Goal: Task Accomplishment & Management: Complete application form

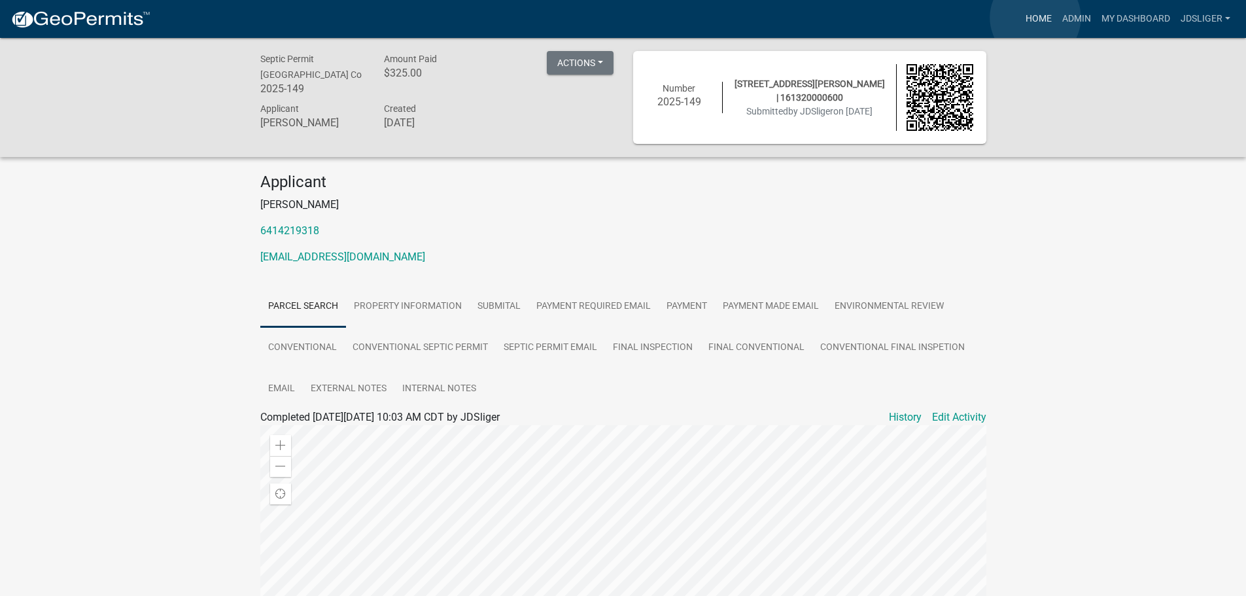
click at [1035, 18] on link "Home" at bounding box center [1038, 19] width 37 height 25
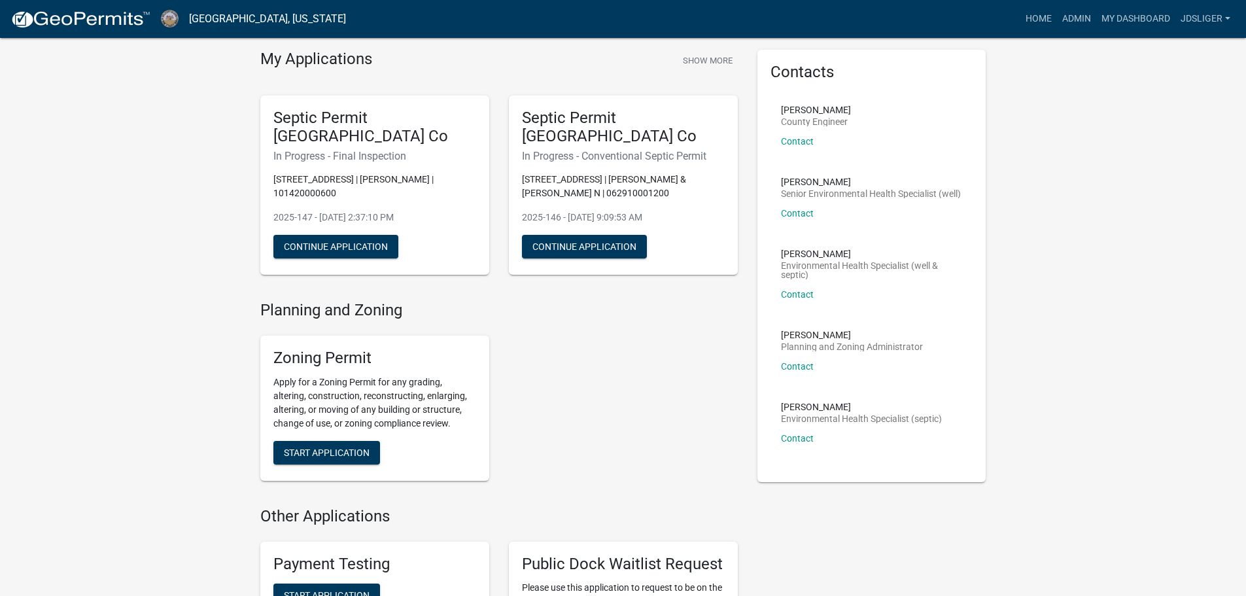
scroll to position [65, 0]
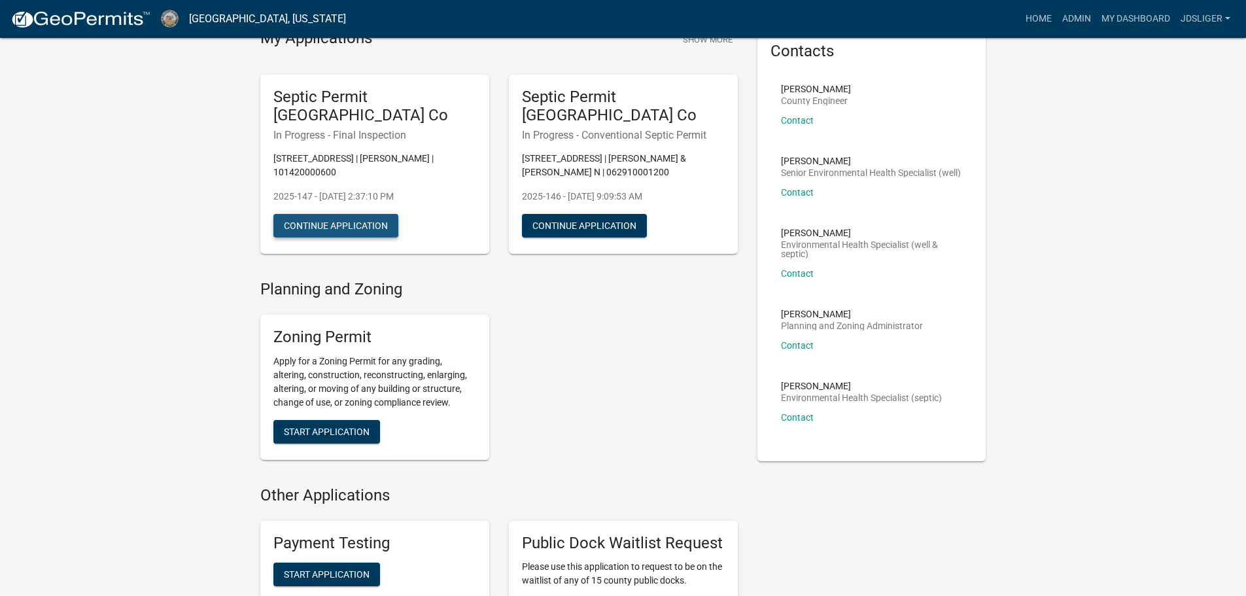
click at [357, 234] on button "Continue Application" at bounding box center [335, 226] width 125 height 24
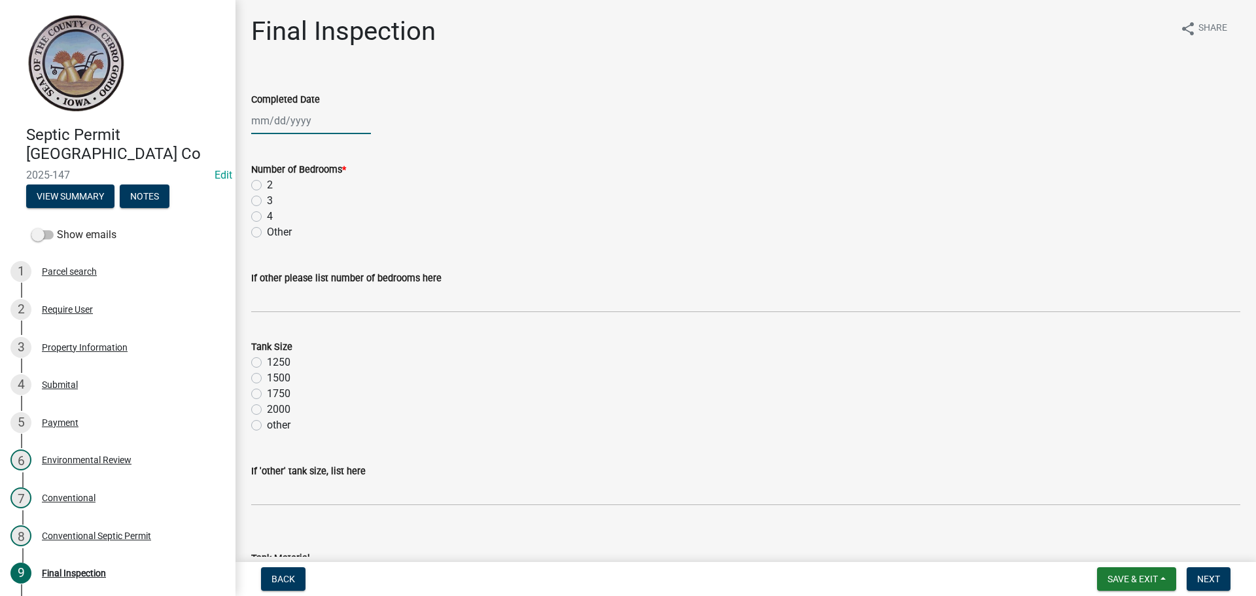
click at [275, 122] on div at bounding box center [311, 120] width 120 height 27
select select "8"
select select "2025"
click at [349, 209] on div "8" at bounding box center [347, 211] width 21 height 21
type input "[DATE]"
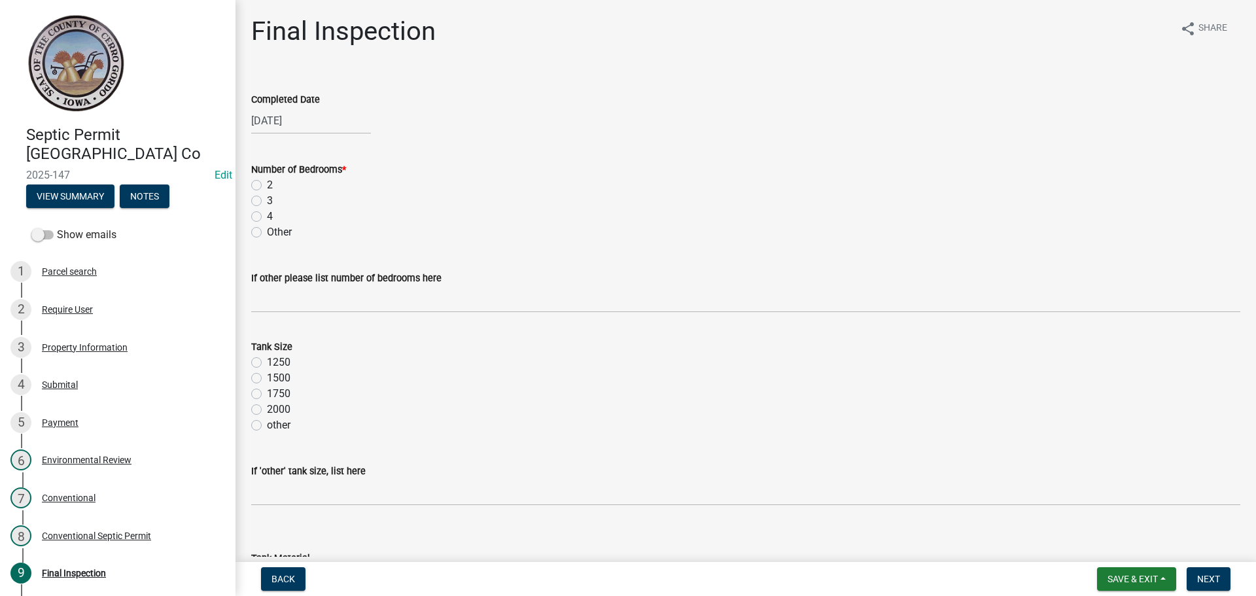
click at [267, 205] on label "3" at bounding box center [270, 201] width 6 height 16
click at [267, 201] on input "3" at bounding box center [271, 197] width 9 height 9
radio input "true"
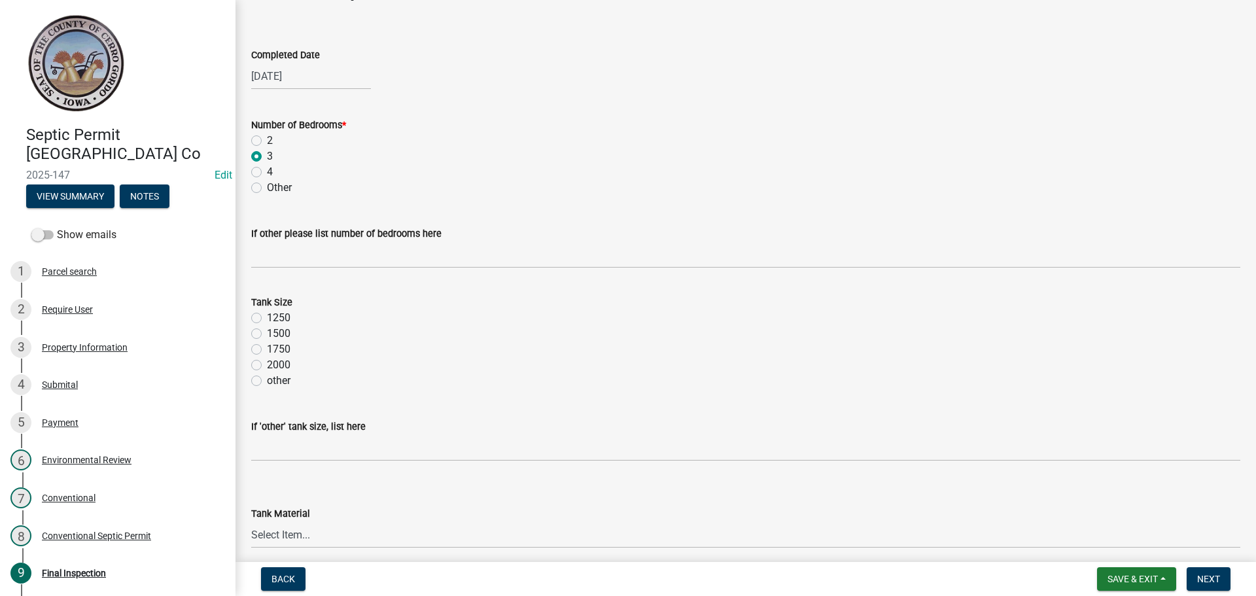
scroll to position [65, 0]
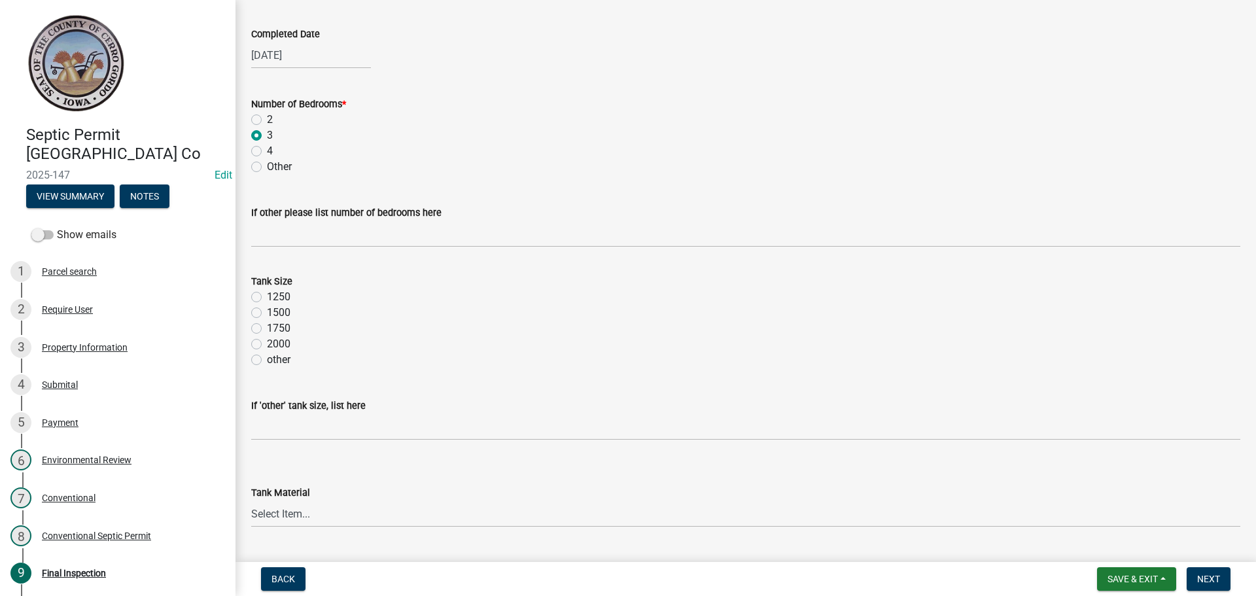
click at [267, 293] on label "1250" at bounding box center [279, 297] width 24 height 16
click at [267, 293] on input "1250" at bounding box center [271, 293] width 9 height 9
radio input "true"
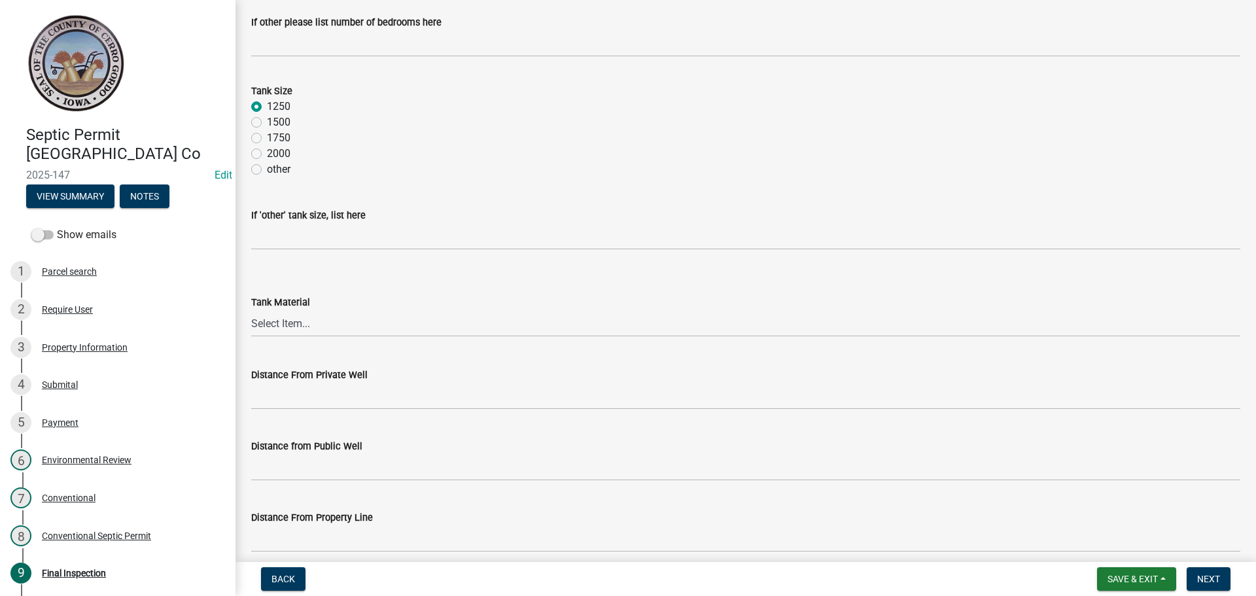
scroll to position [262, 0]
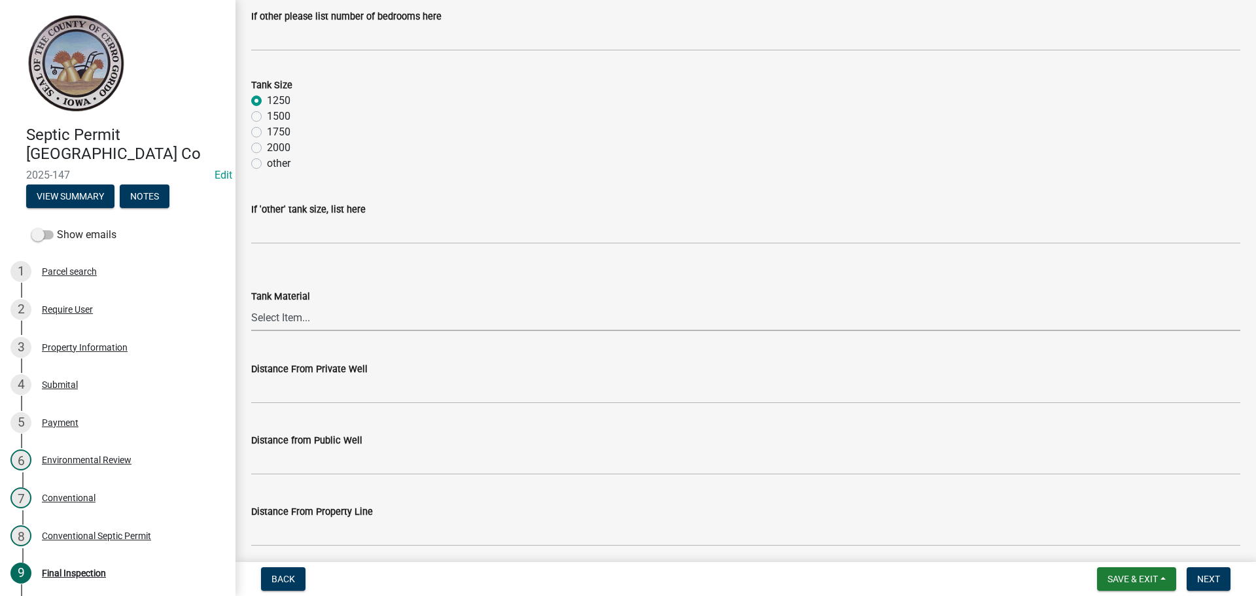
click at [287, 316] on select "Select Item... Metal Plastic Fiberglass Concrete other" at bounding box center [745, 317] width 989 height 27
click at [251, 304] on select "Select Item... Metal Plastic Fiberglass Concrete other" at bounding box center [745, 317] width 989 height 27
select select "7f9acfdd-a4c9-4989-85be-c27d69f4963c"
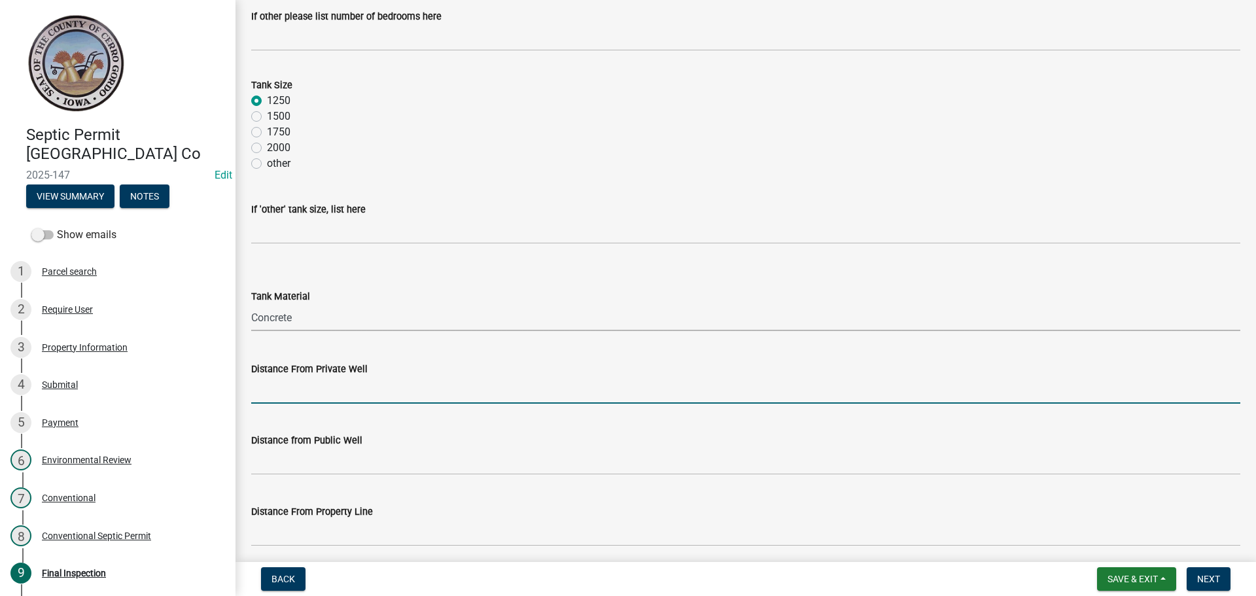
click at [300, 402] on input "Distance From Private Well" at bounding box center [745, 390] width 989 height 27
type input "> 100'"
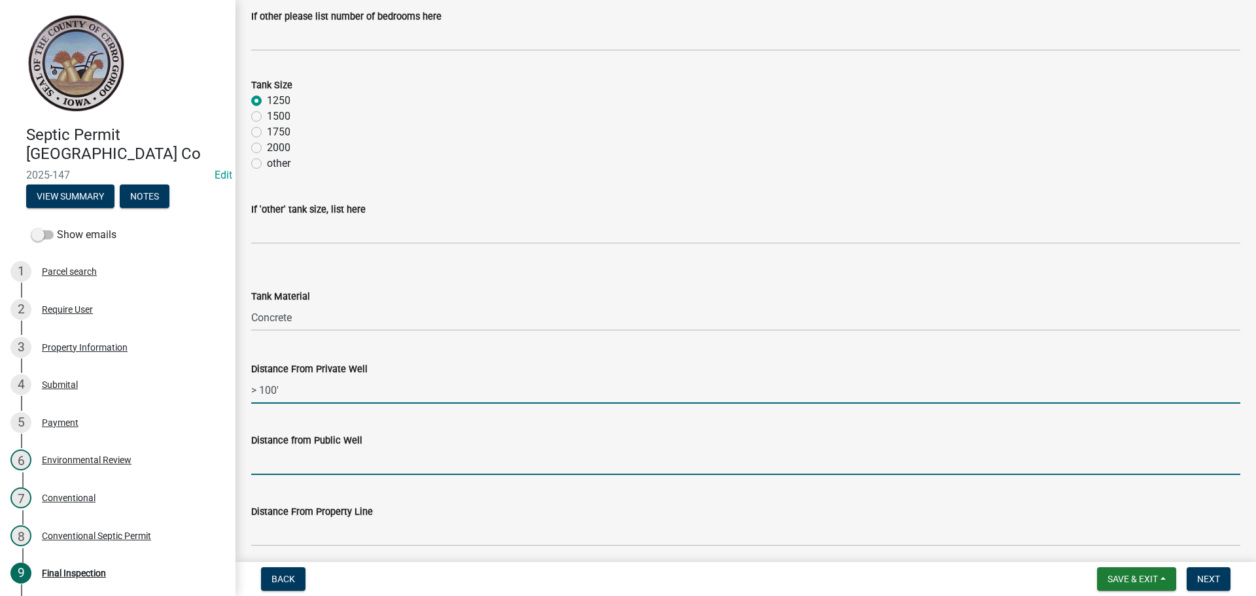
click at [294, 459] on input "Distance from Public Well" at bounding box center [745, 461] width 989 height 27
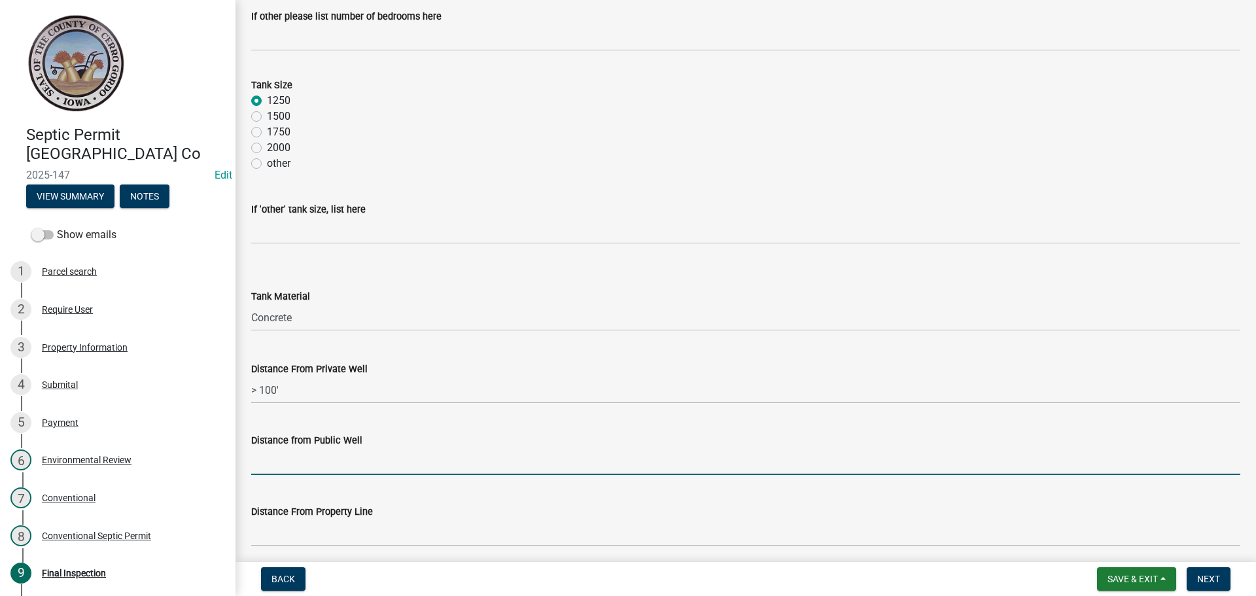
type input "N/A"
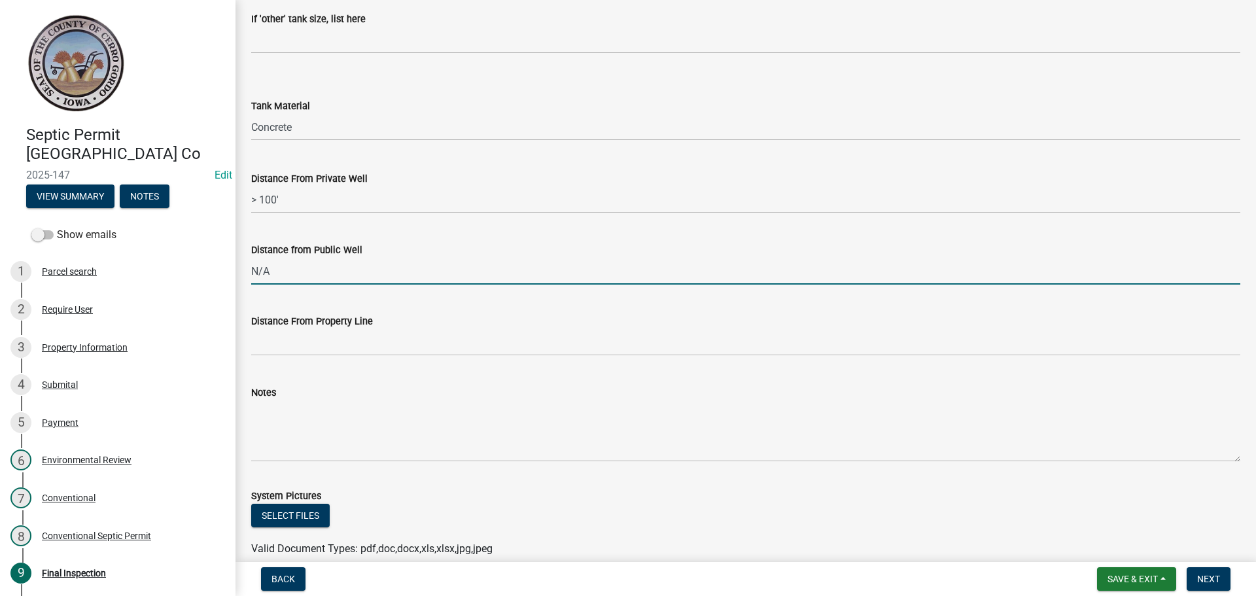
scroll to position [458, 0]
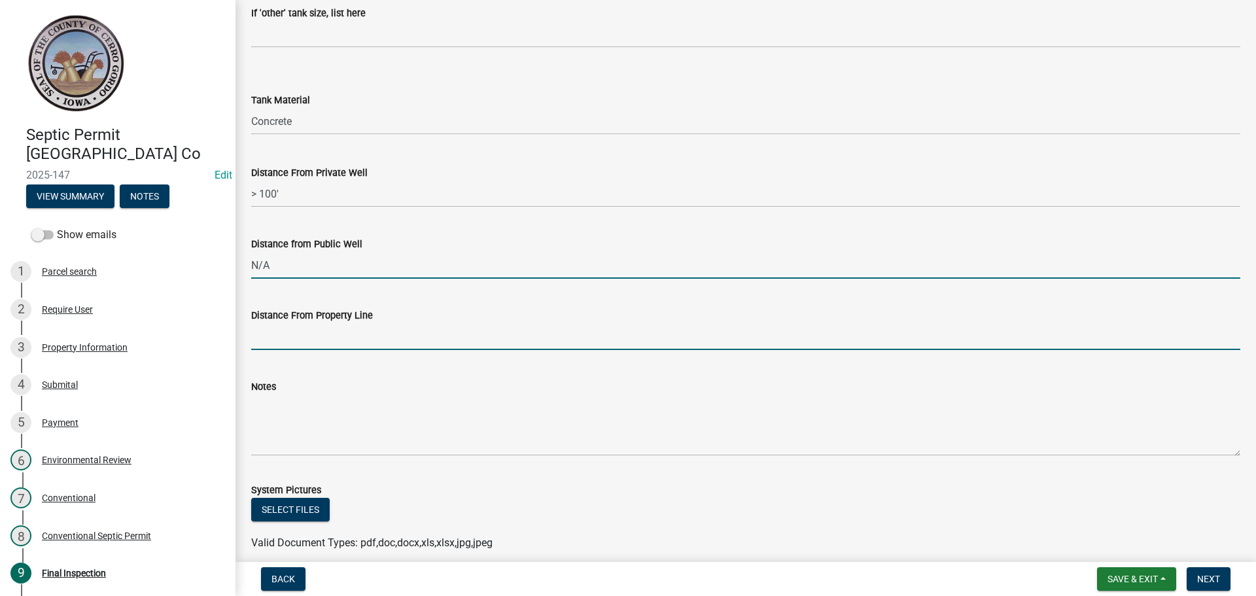
click at [265, 335] on input "Distance From Property Line" at bounding box center [745, 336] width 989 height 27
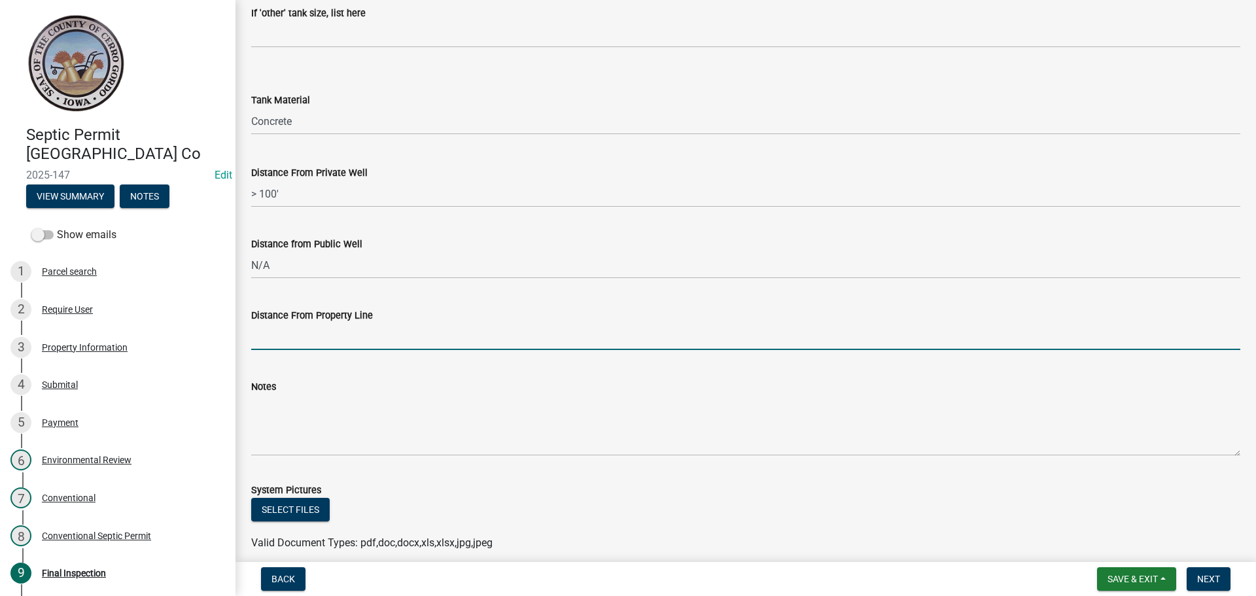
type input "N/A"
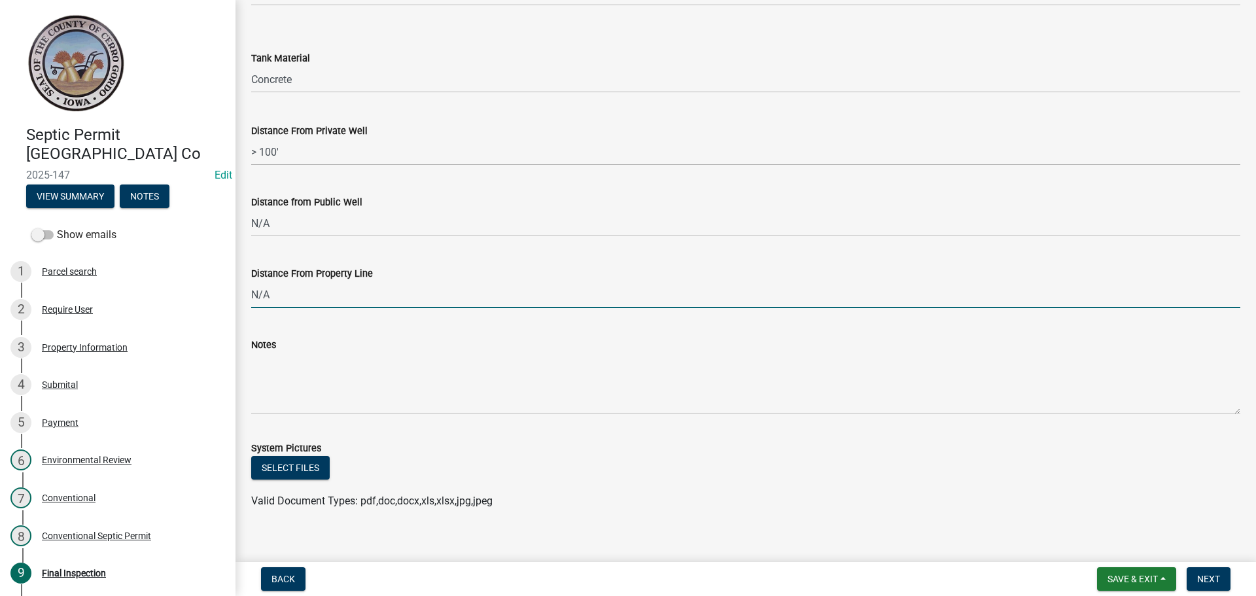
scroll to position [523, 0]
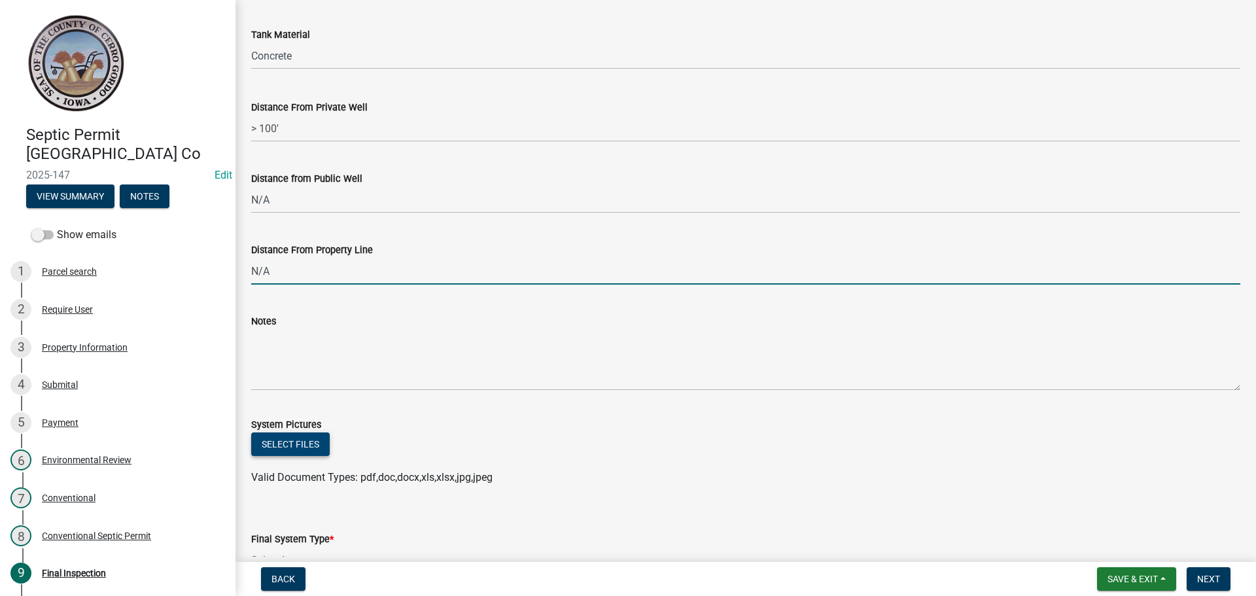
click at [312, 440] on button "Select files" at bounding box center [290, 444] width 78 height 24
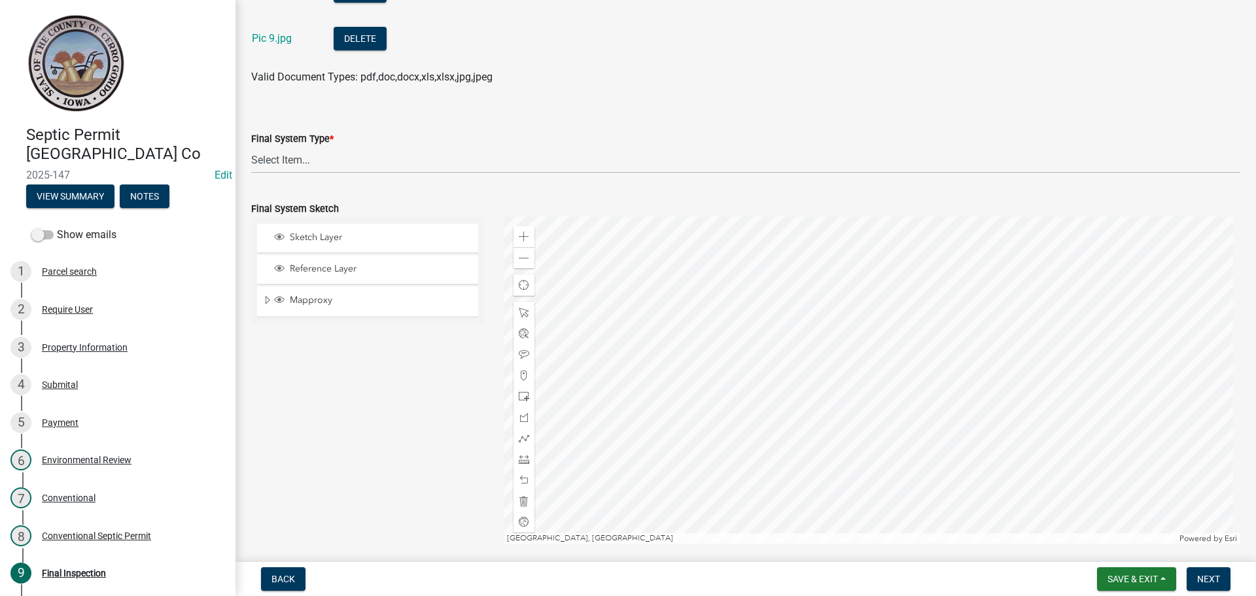
scroll to position [1373, 0]
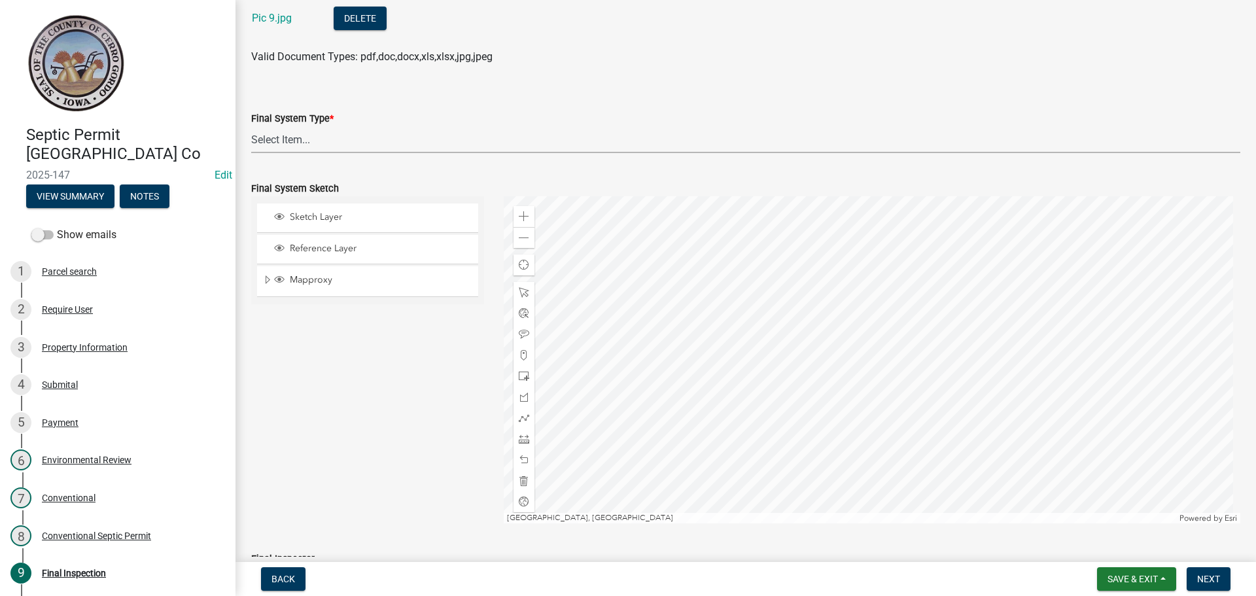
click at [297, 143] on select "Select Item... 15" Chamber Advantex Chamber--24" Chamber--36" Conventional w/Sa…" at bounding box center [745, 139] width 989 height 27
click at [251, 126] on select "Select Item... 15" Chamber Advantex Chamber--24" Chamber--36" Conventional w/Sa…" at bounding box center [745, 139] width 989 height 27
select select "b84ace5b-0192-4fc7-b901-2001c8062e4a"
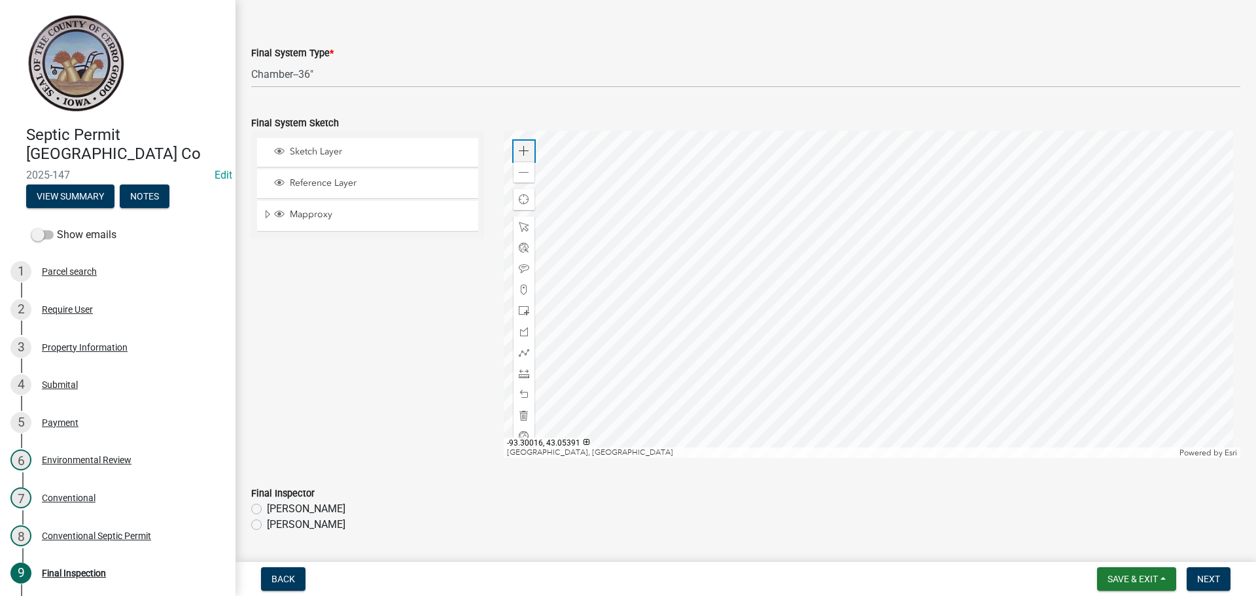
click at [519, 145] on div "Zoom in" at bounding box center [523, 151] width 21 height 21
click at [599, 411] on div at bounding box center [872, 294] width 737 height 327
click at [844, 445] on div at bounding box center [872, 294] width 737 height 327
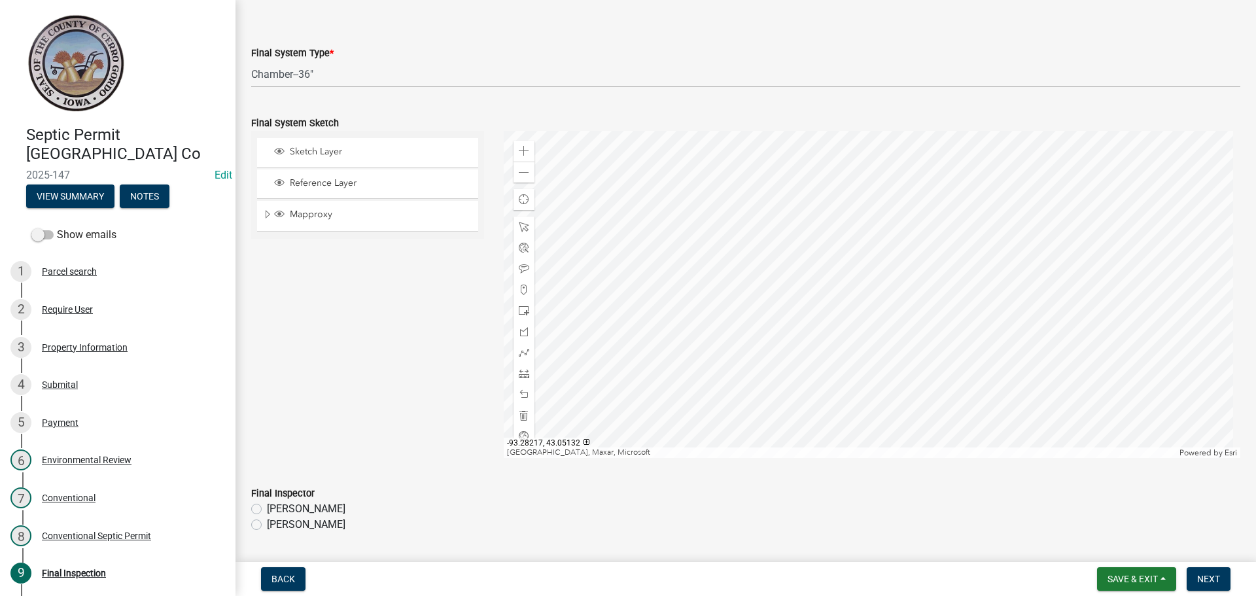
click at [655, 428] on div at bounding box center [872, 294] width 737 height 327
click at [793, 362] on div at bounding box center [872, 294] width 737 height 327
click at [526, 154] on span at bounding box center [524, 151] width 10 height 10
click at [785, 399] on div at bounding box center [872, 294] width 737 height 327
click at [753, 300] on div at bounding box center [872, 294] width 737 height 327
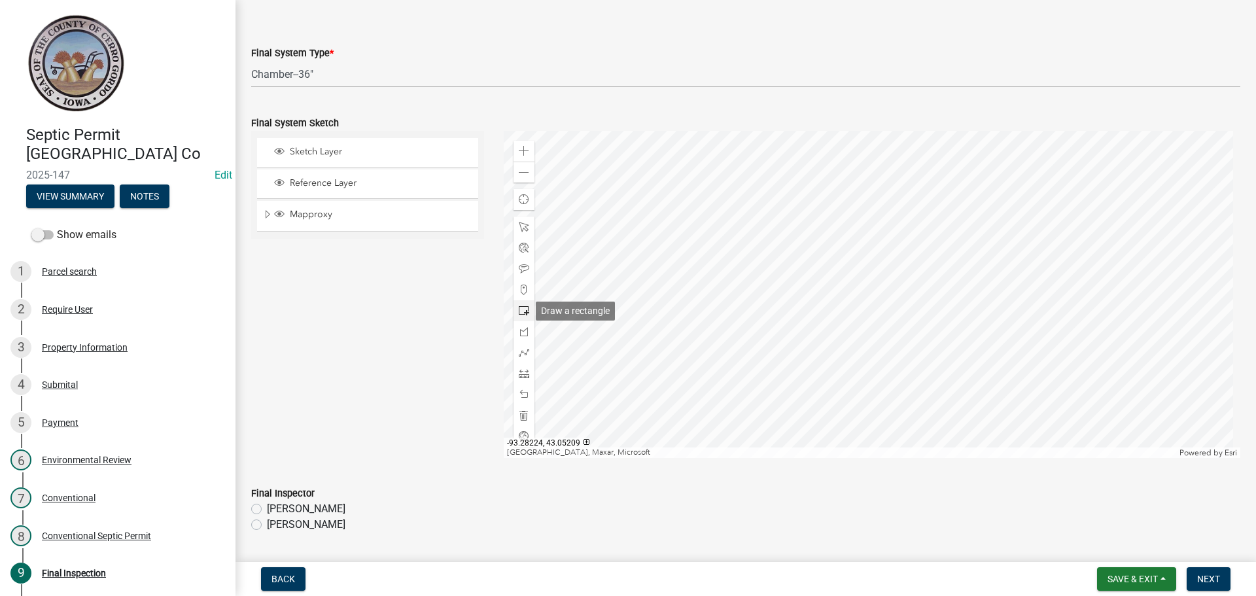
click at [520, 309] on span at bounding box center [524, 310] width 10 height 10
click at [772, 341] on div at bounding box center [872, 294] width 737 height 327
click at [782, 316] on div at bounding box center [872, 294] width 737 height 327
click at [527, 353] on div at bounding box center [523, 352] width 21 height 21
click at [784, 316] on div at bounding box center [872, 294] width 737 height 327
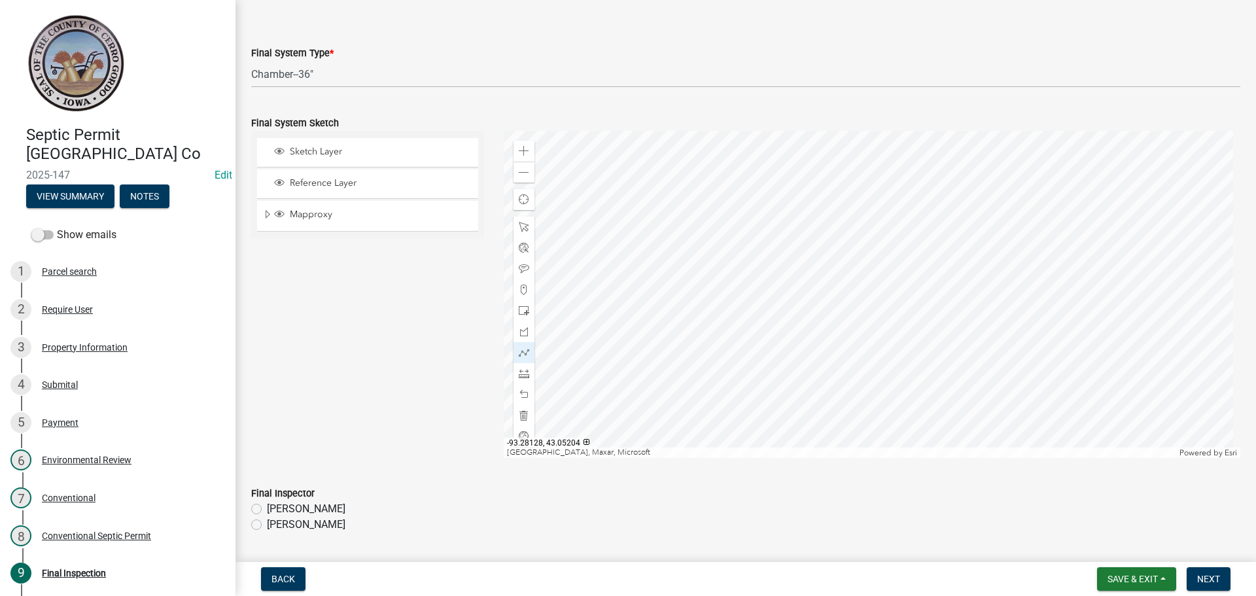
click at [813, 315] on div at bounding box center [872, 294] width 737 height 327
click at [812, 232] on div at bounding box center [872, 294] width 737 height 327
click at [797, 314] on div at bounding box center [872, 294] width 737 height 327
click at [798, 234] on div at bounding box center [872, 294] width 737 height 327
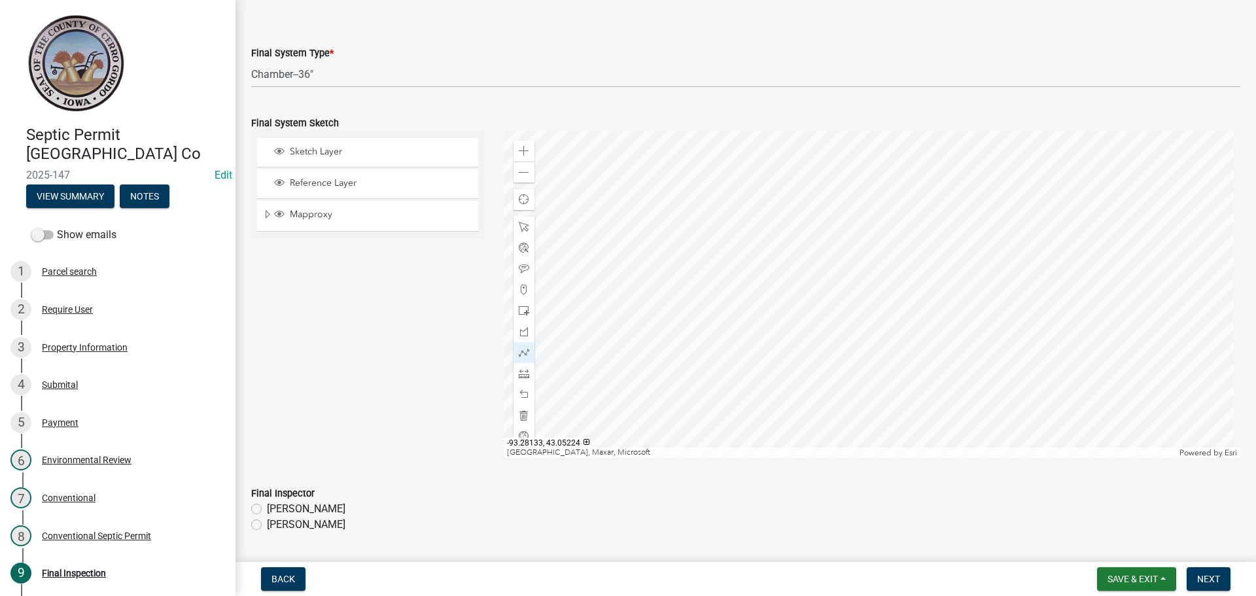
click at [798, 234] on div at bounding box center [872, 294] width 737 height 327
click at [784, 314] on div at bounding box center [872, 294] width 737 height 327
click at [785, 233] on div at bounding box center [872, 294] width 737 height 327
click at [778, 316] on div at bounding box center [872, 294] width 737 height 327
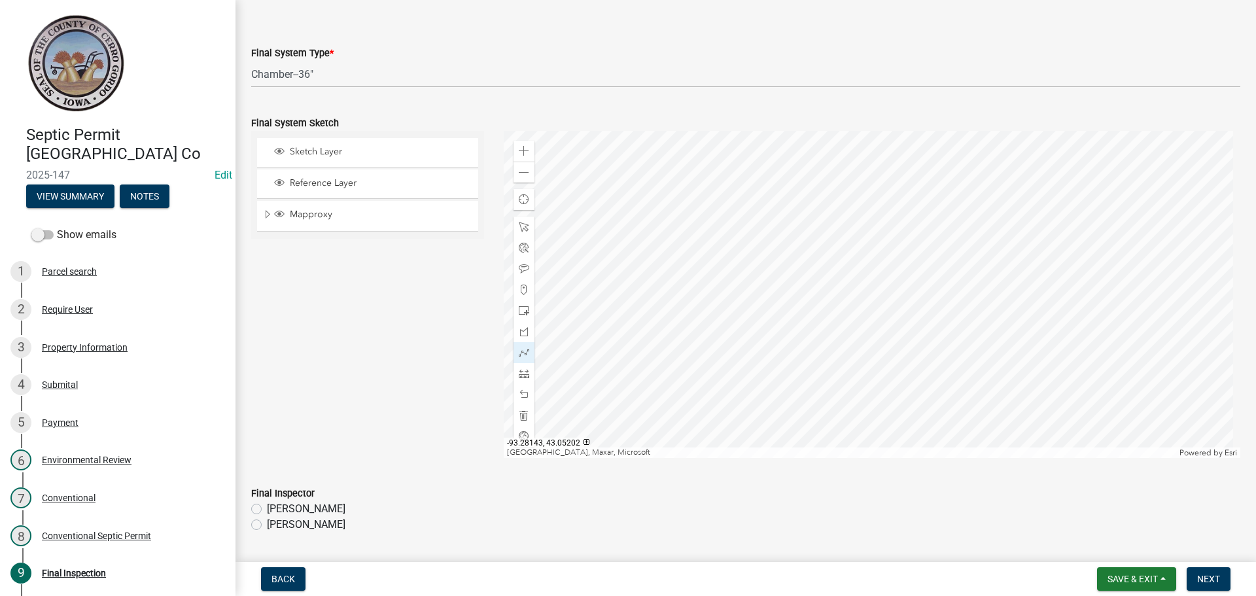
click at [770, 324] on div at bounding box center [872, 294] width 737 height 327
click at [768, 341] on div at bounding box center [872, 294] width 737 height 327
click at [767, 348] on div at bounding box center [872, 294] width 737 height 327
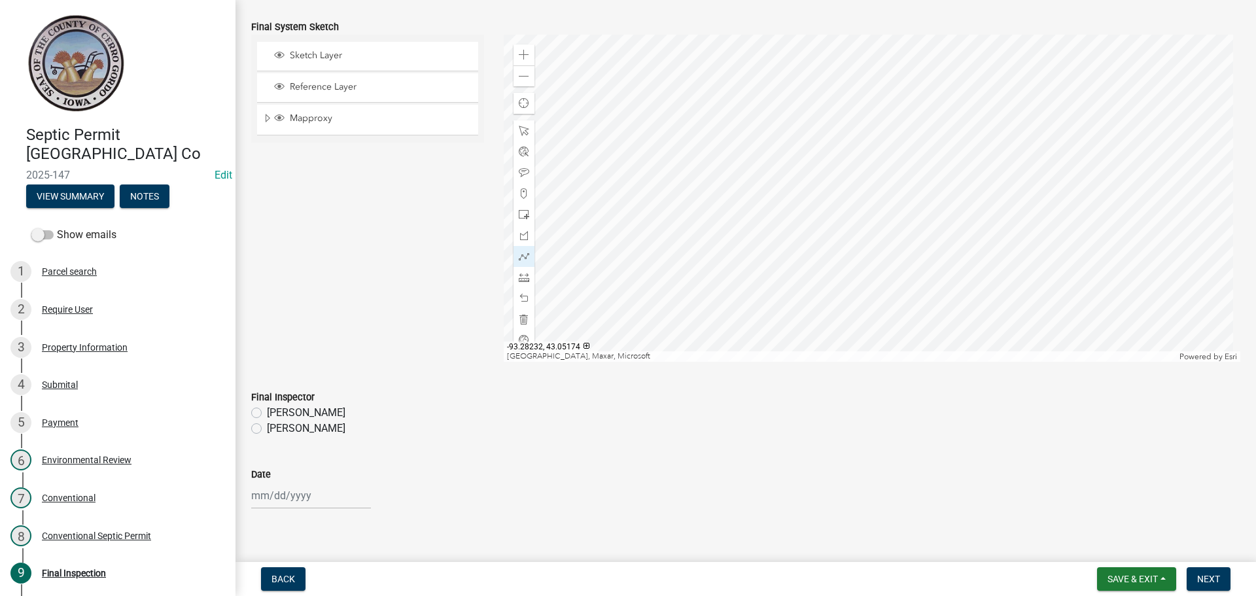
scroll to position [1550, 0]
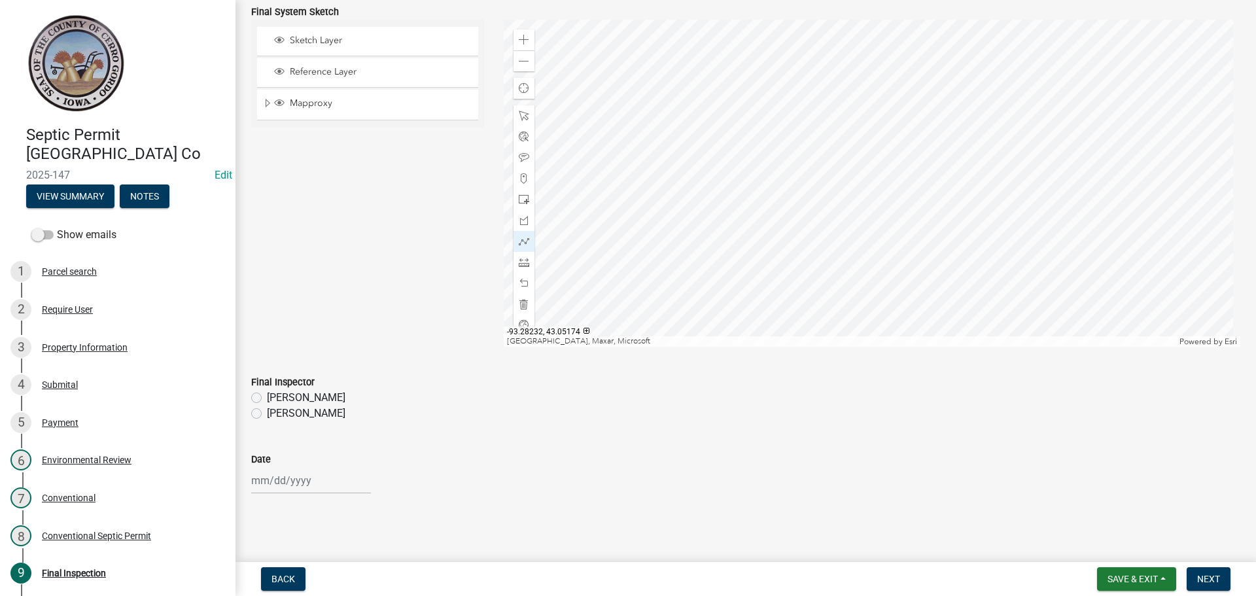
click at [267, 413] on label "[PERSON_NAME]" at bounding box center [306, 414] width 78 height 16
click at [267, 413] on input "[PERSON_NAME]" at bounding box center [271, 410] width 9 height 9
radio input "true"
click at [283, 490] on div at bounding box center [311, 480] width 120 height 27
select select "8"
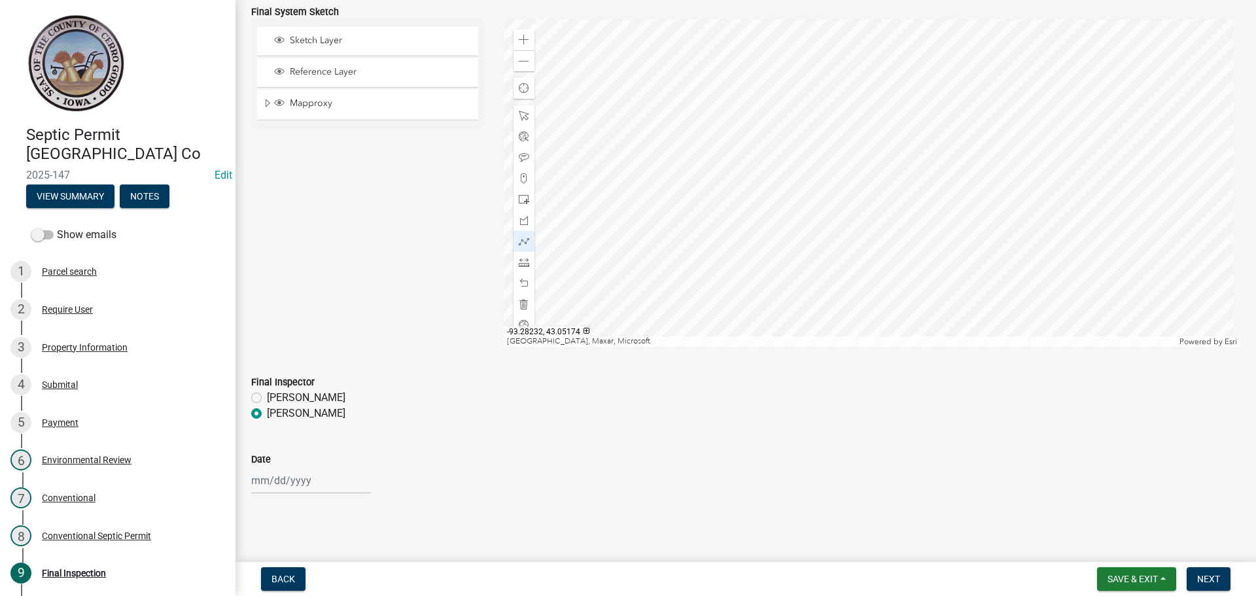
select select "2025"
click at [308, 384] on div "13" at bounding box center [306, 389] width 21 height 21
type input "[DATE]"
click at [1211, 579] on span "Next" at bounding box center [1208, 579] width 23 height 10
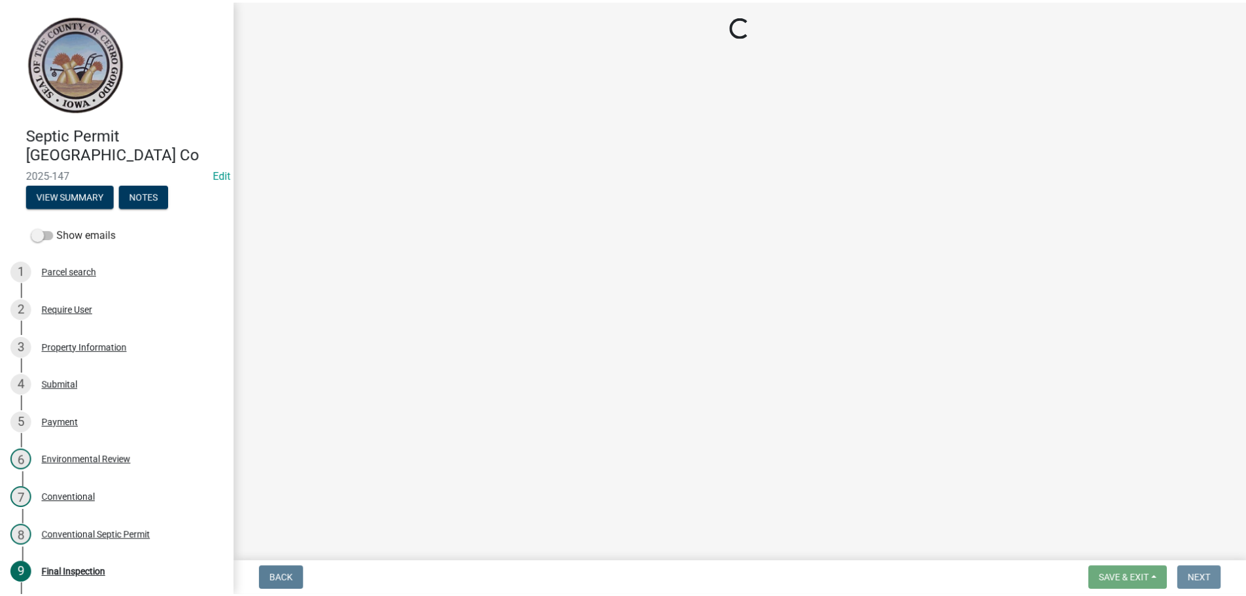
scroll to position [0, 0]
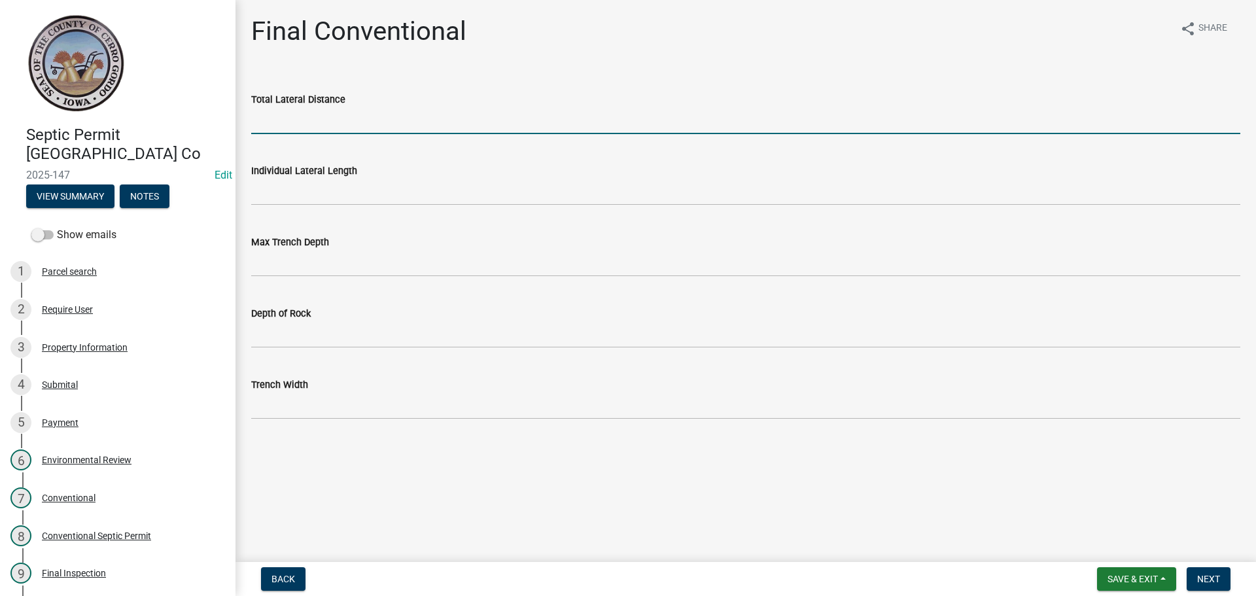
click at [285, 131] on input "Total Lateral Distance" at bounding box center [745, 120] width 989 height 27
type input "304'"
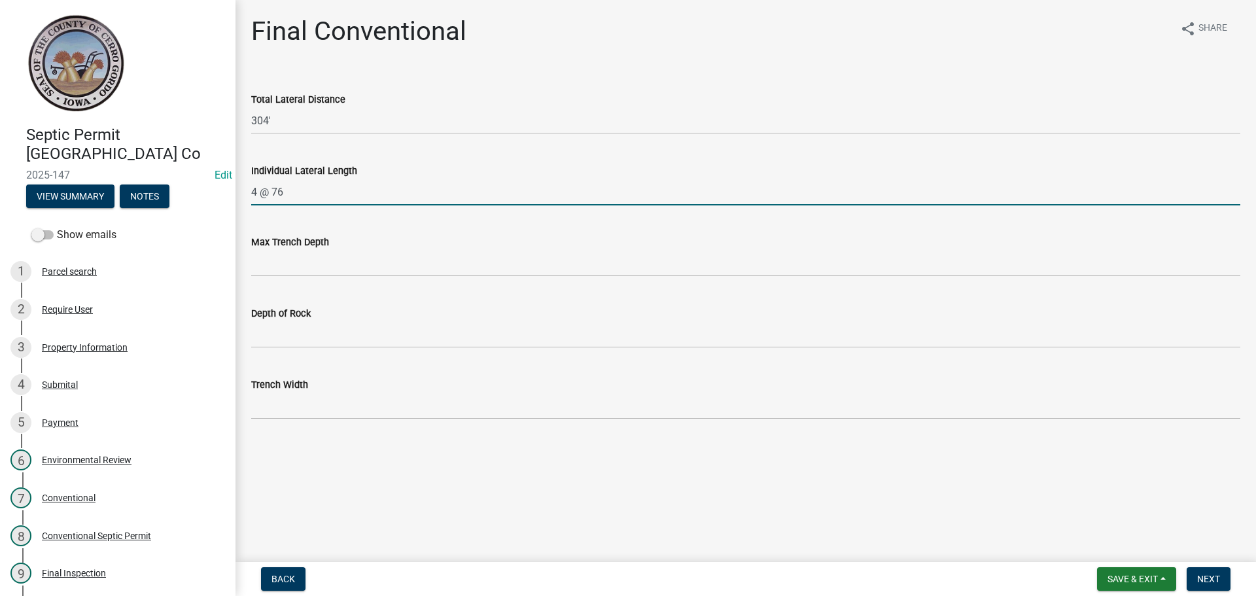
type input "4 @ 76"
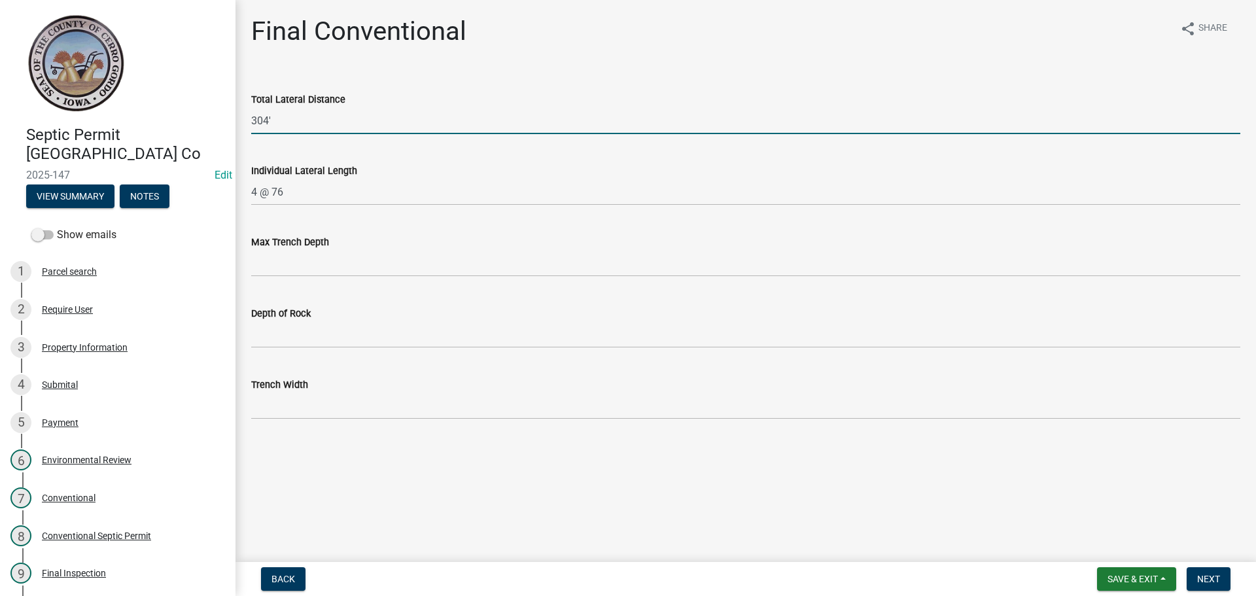
click at [296, 128] on input "304'" at bounding box center [745, 120] width 989 height 27
type input "300'"
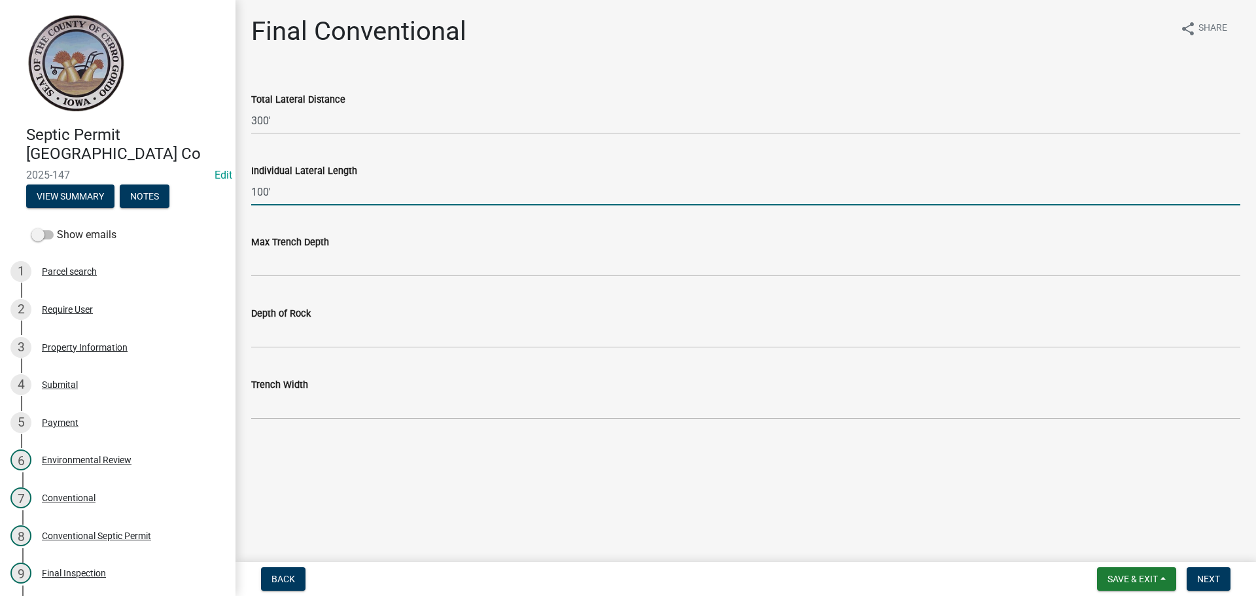
type input "100'"
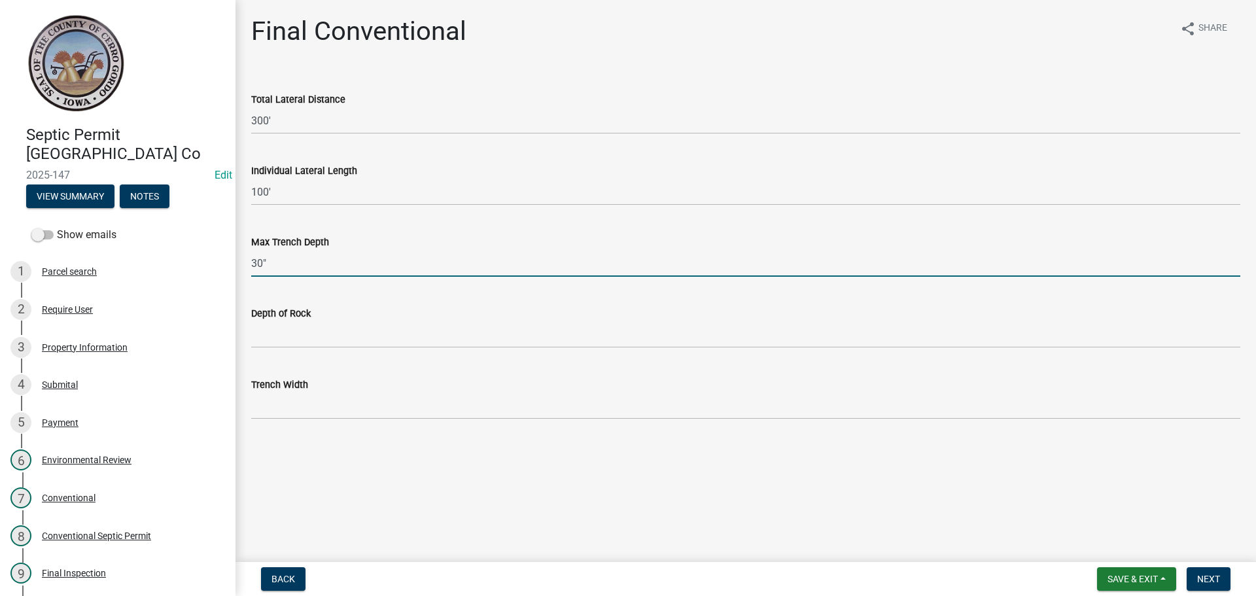
type input "30""
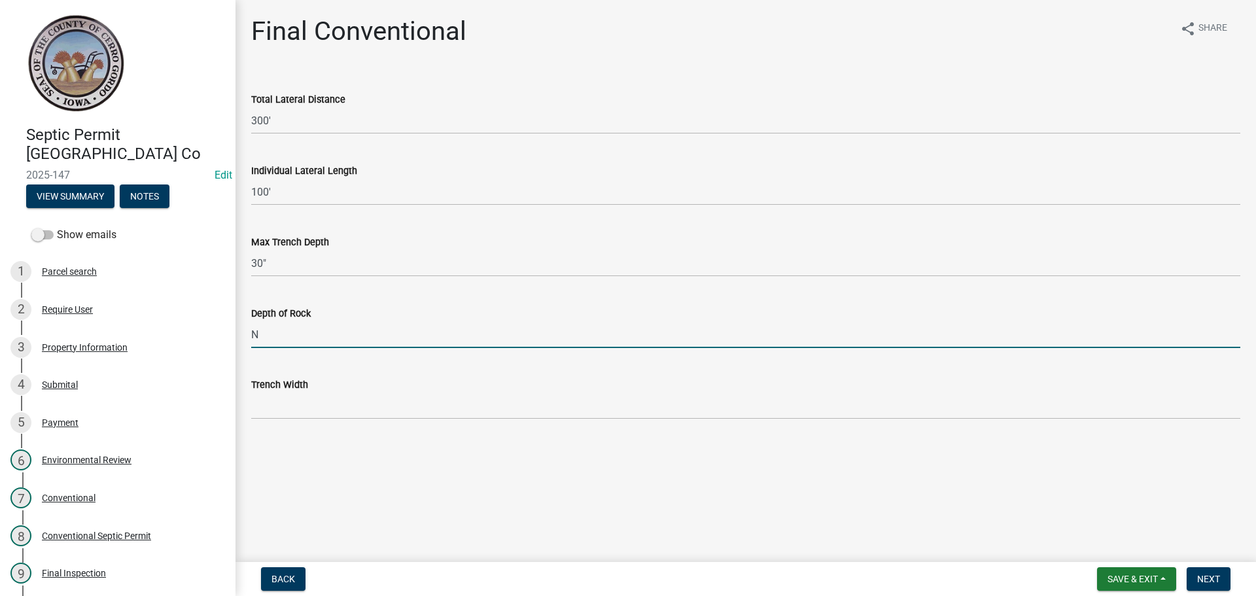
type input "N/A"
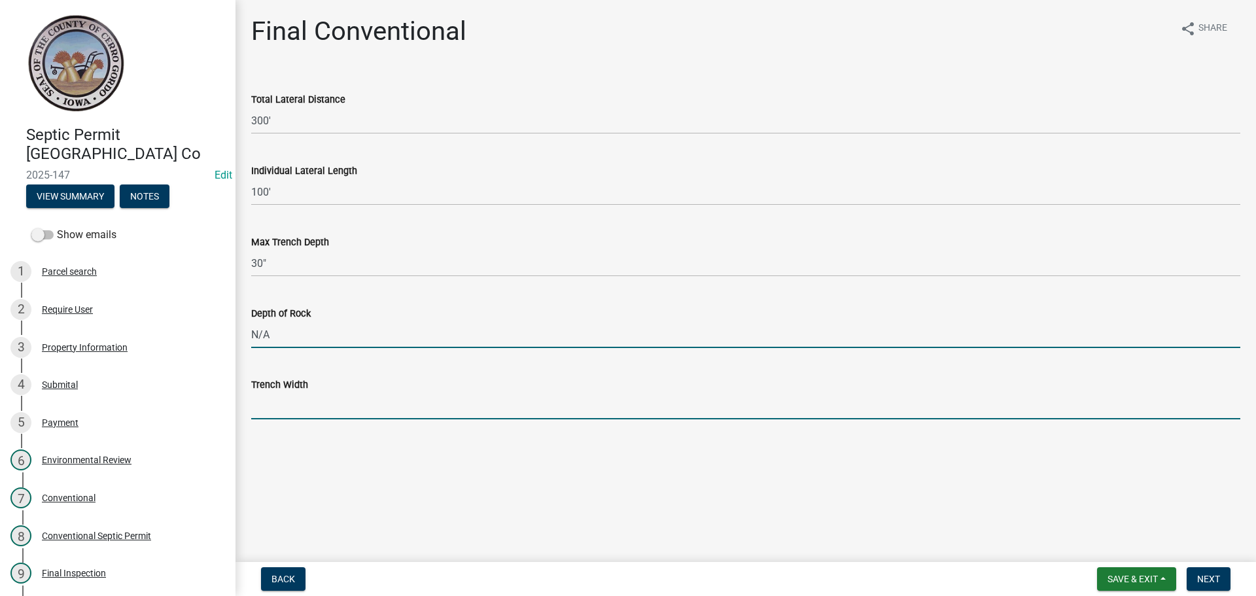
click at [324, 395] on input "Trench Width" at bounding box center [745, 405] width 989 height 27
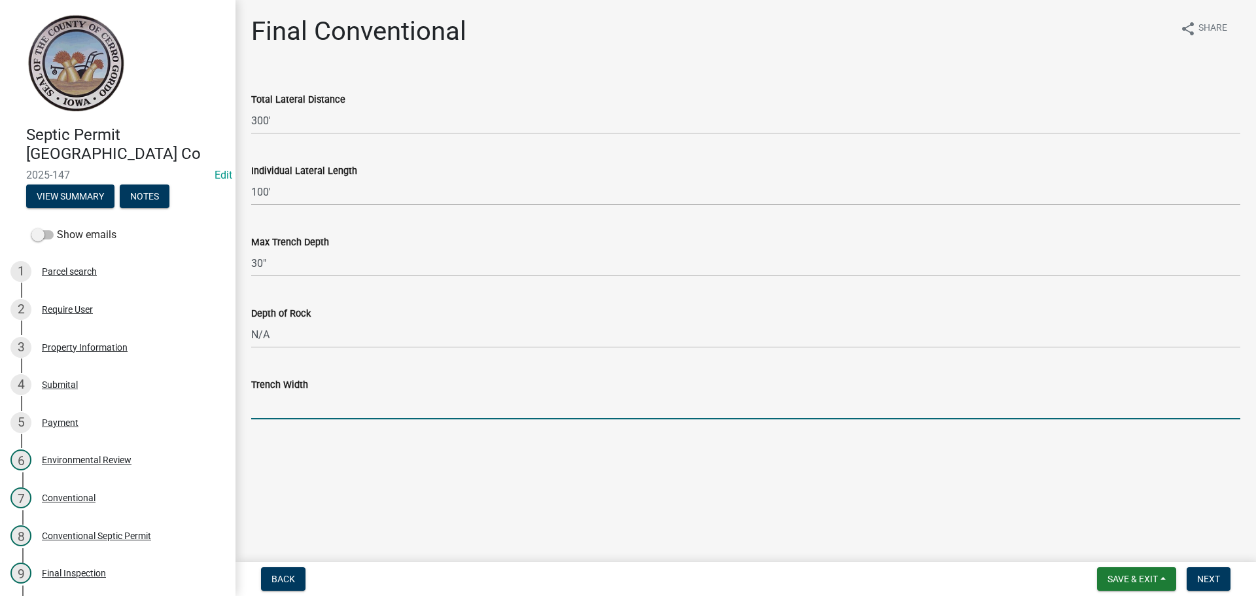
type input "36""
click at [1207, 580] on span "Next" at bounding box center [1208, 579] width 23 height 10
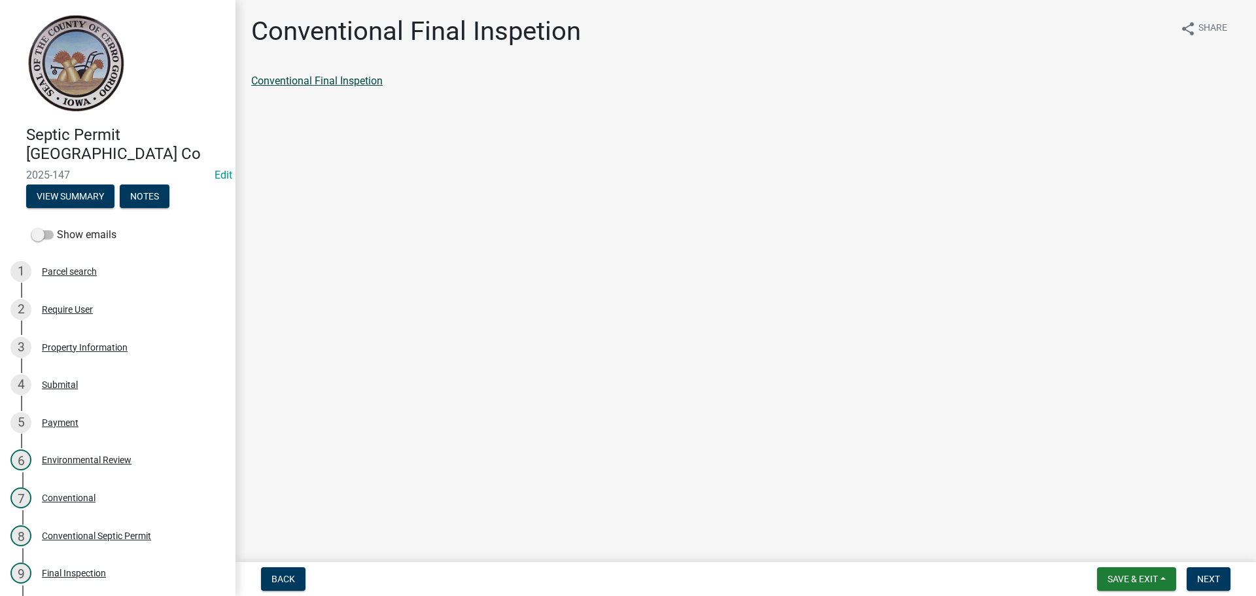
click at [352, 86] on link "Conventional Final Inspetion" at bounding box center [316, 81] width 131 height 12
click at [1209, 578] on span "Next" at bounding box center [1208, 579] width 23 height 10
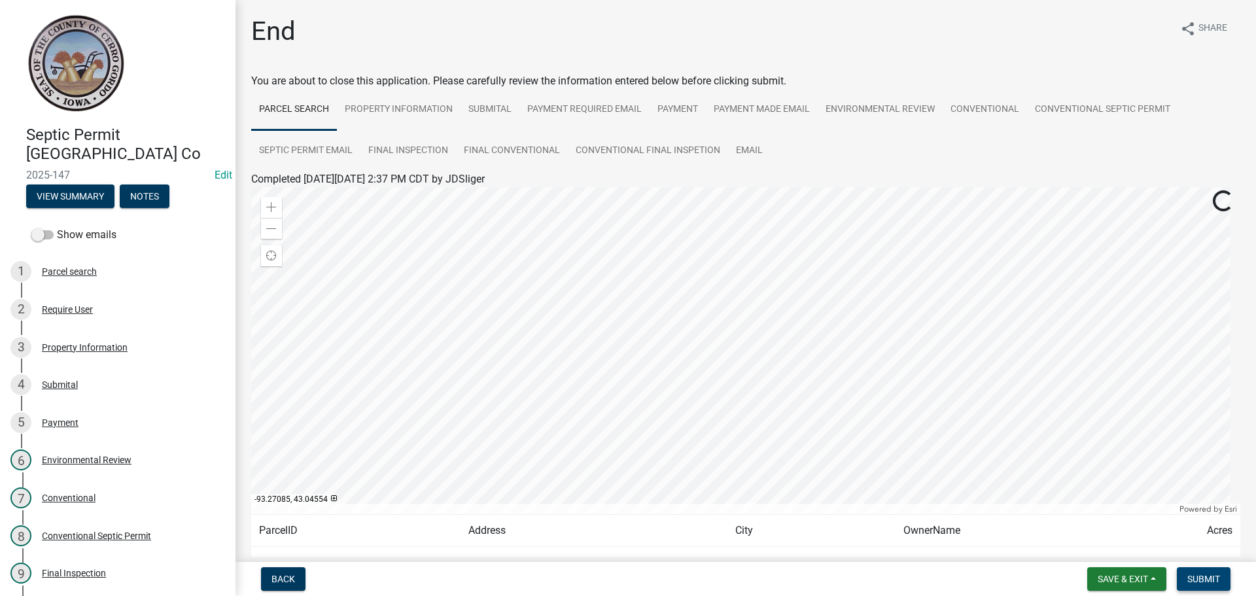
click at [1224, 581] on button "Submit" at bounding box center [1204, 579] width 54 height 24
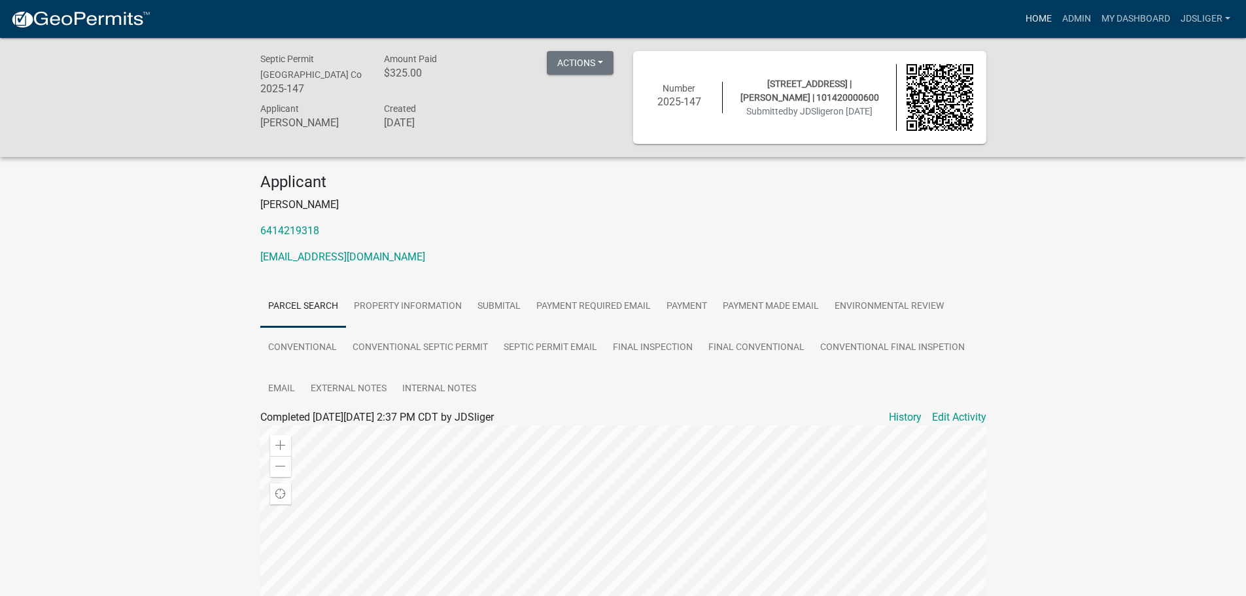
click at [1033, 16] on link "Home" at bounding box center [1038, 19] width 37 height 25
